Goal: Task Accomplishment & Management: Manage account settings

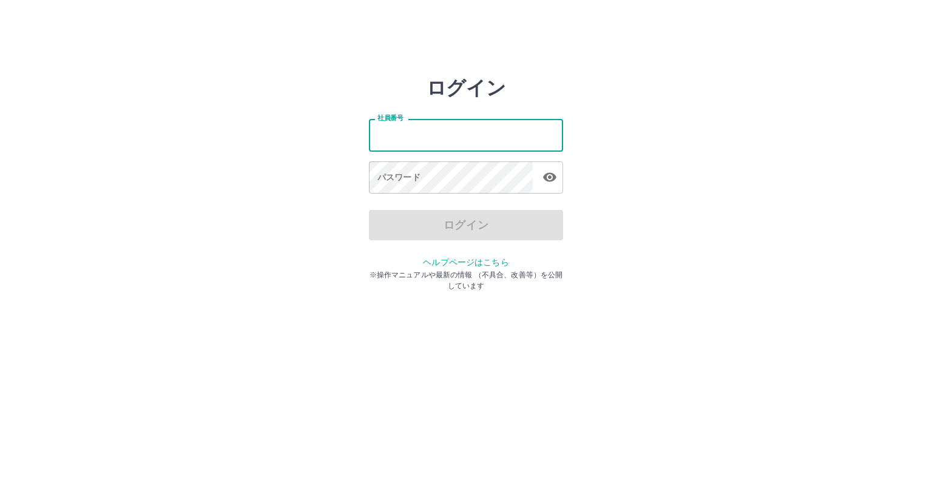
click at [390, 135] on input "社員番号" at bounding box center [466, 135] width 194 height 32
type input "*******"
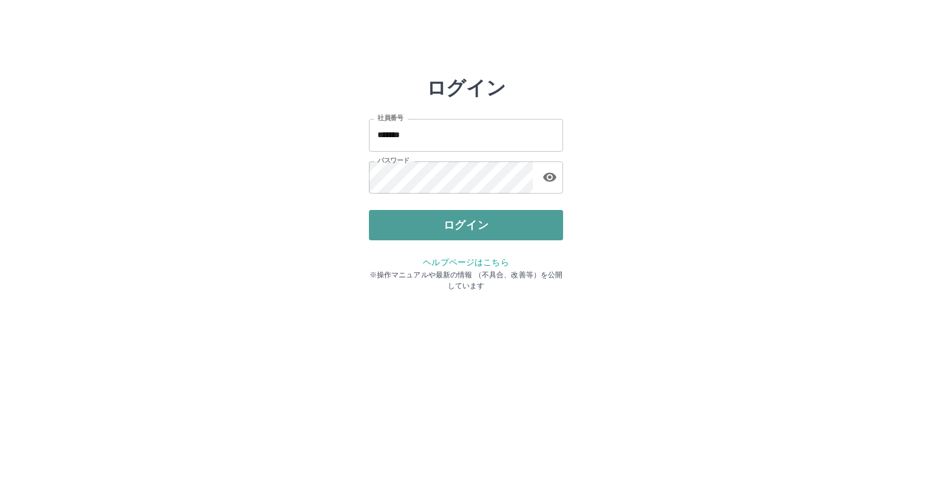
click at [412, 229] on button "ログイン" at bounding box center [466, 225] width 194 height 30
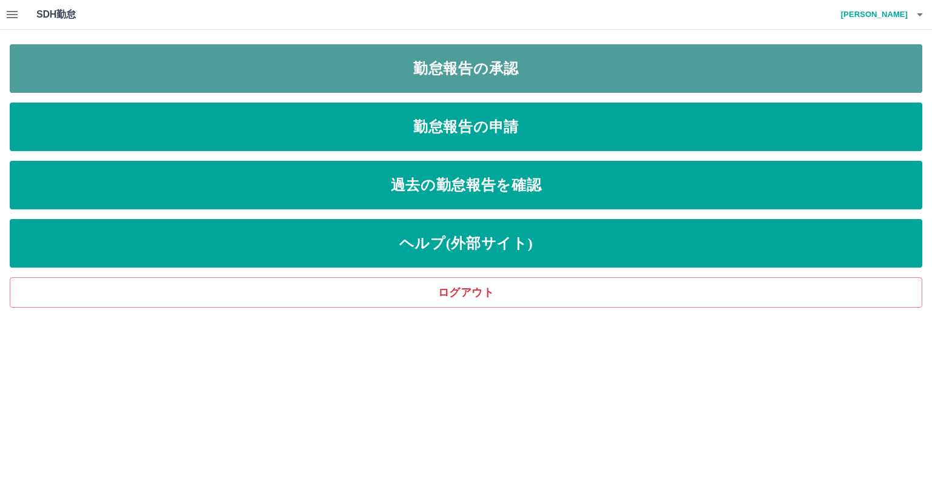
click at [368, 77] on link "勤怠報告の承認" at bounding box center [466, 68] width 913 height 49
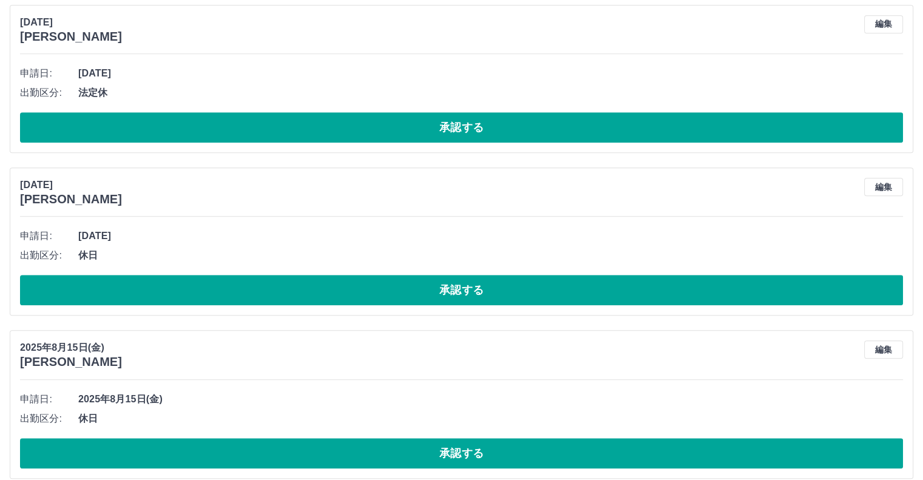
scroll to position [5523, 0]
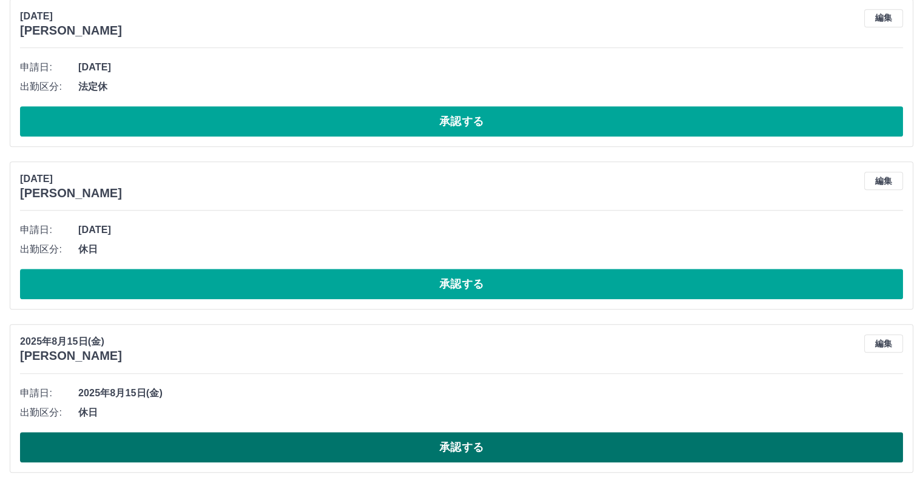
click at [267, 449] on button "承認する" at bounding box center [461, 447] width 883 height 30
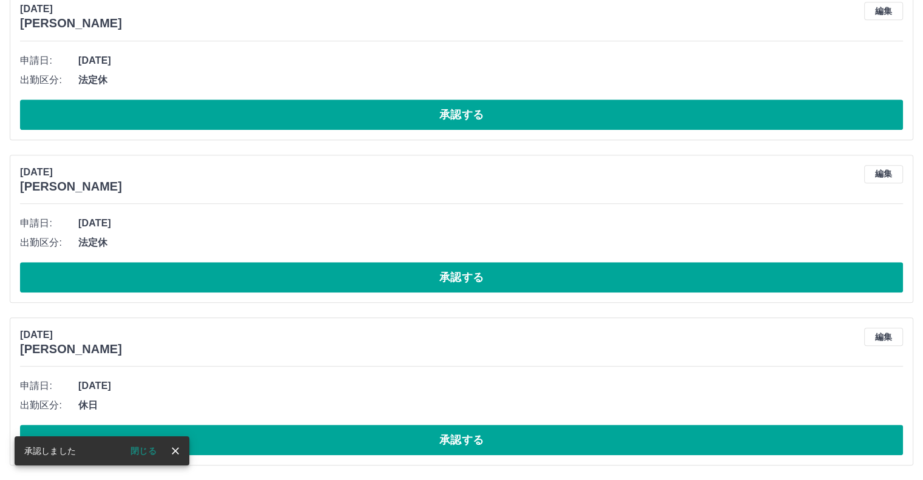
scroll to position [5361, 0]
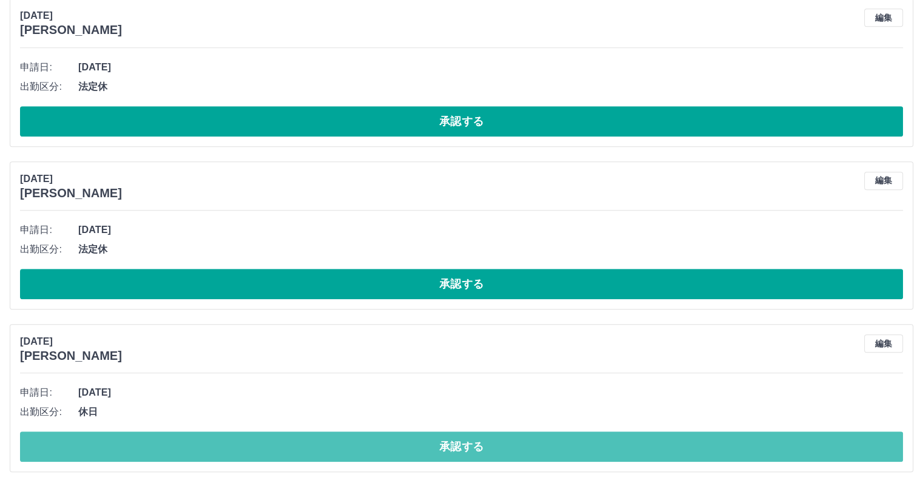
click at [267, 449] on button "承認する" at bounding box center [461, 447] width 883 height 30
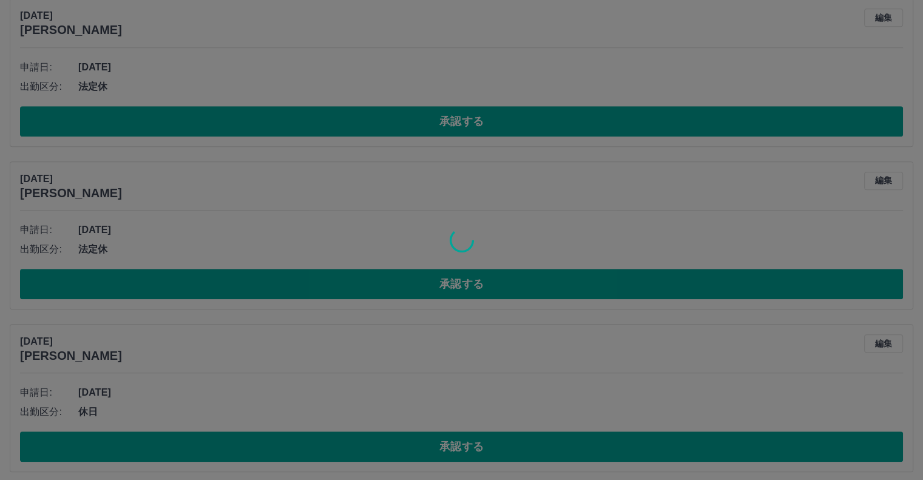
scroll to position [5198, 0]
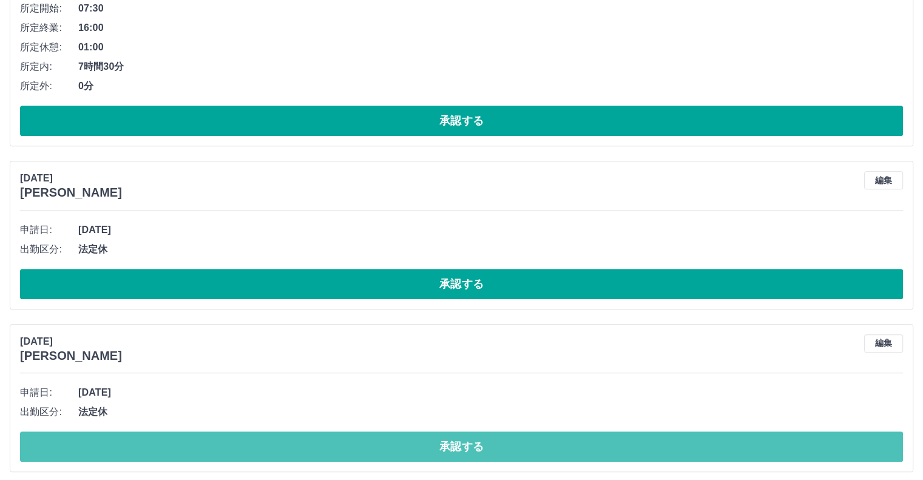
click at [267, 449] on button "承認する" at bounding box center [461, 447] width 883 height 30
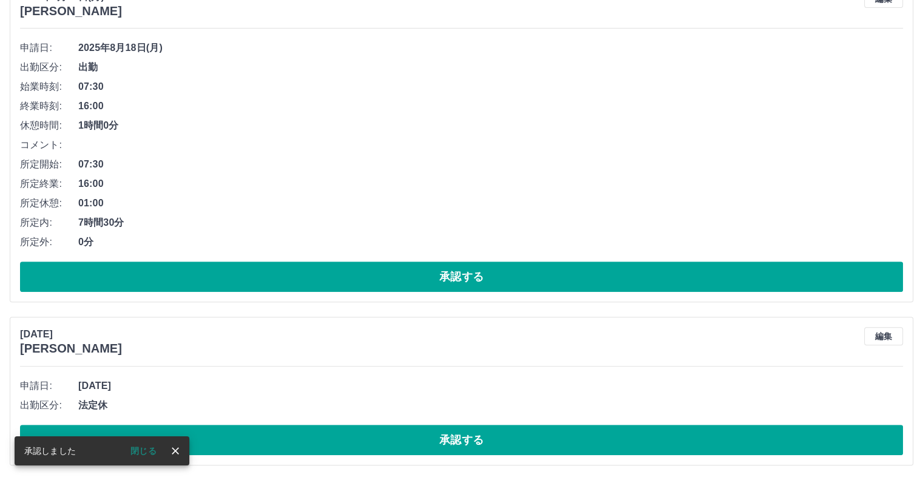
scroll to position [5036, 0]
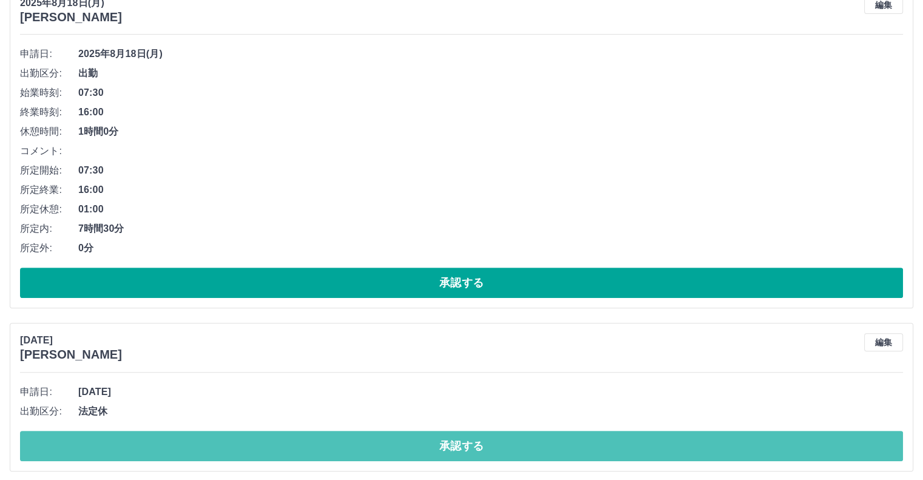
click at [267, 449] on button "承認する" at bounding box center [461, 446] width 883 height 30
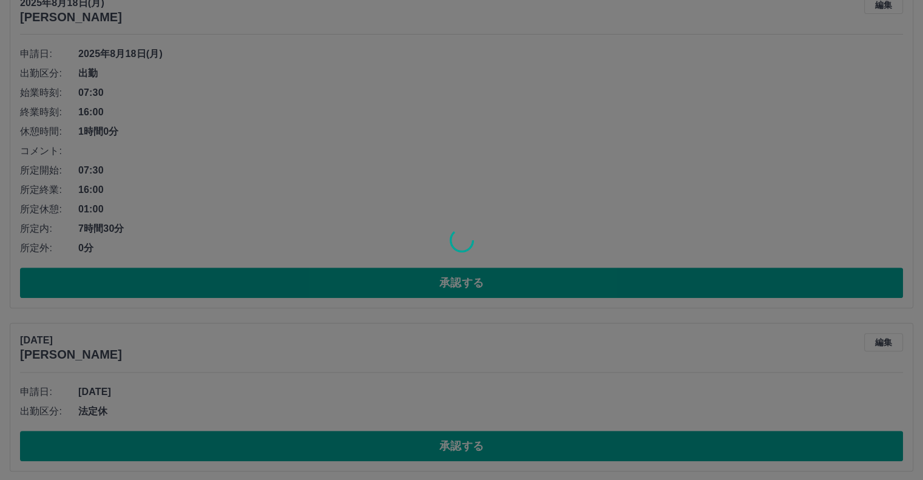
scroll to position [4873, 0]
